Goal: Information Seeking & Learning: Learn about a topic

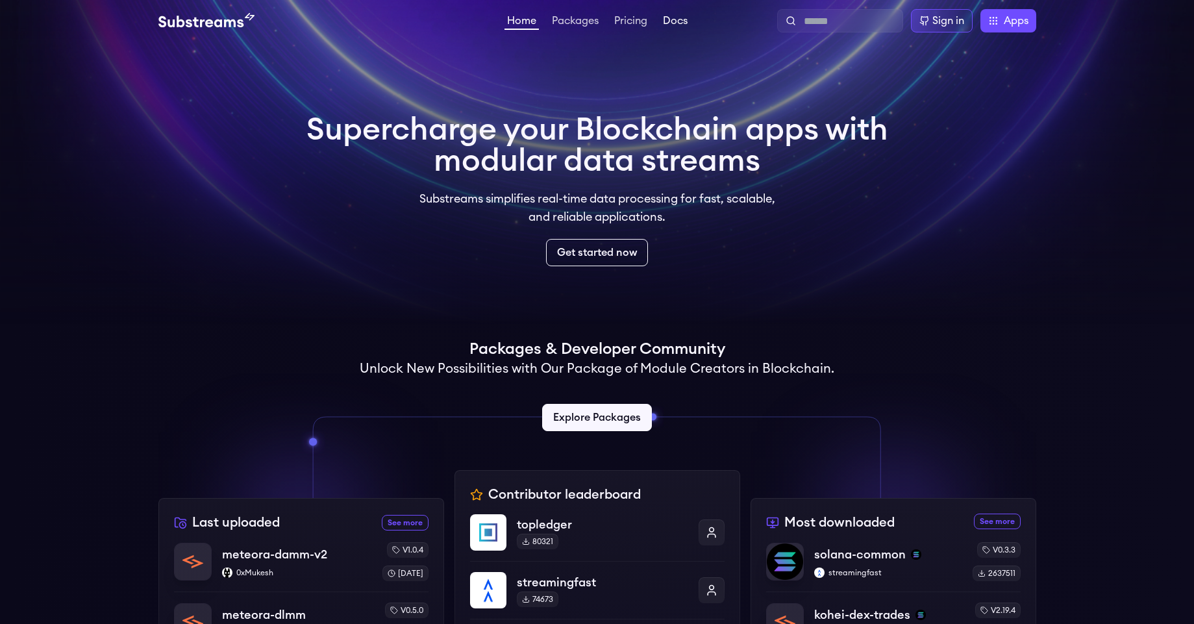
click at [676, 23] on link "Docs" at bounding box center [675, 22] width 30 height 13
